Goal: Information Seeking & Learning: Learn about a topic

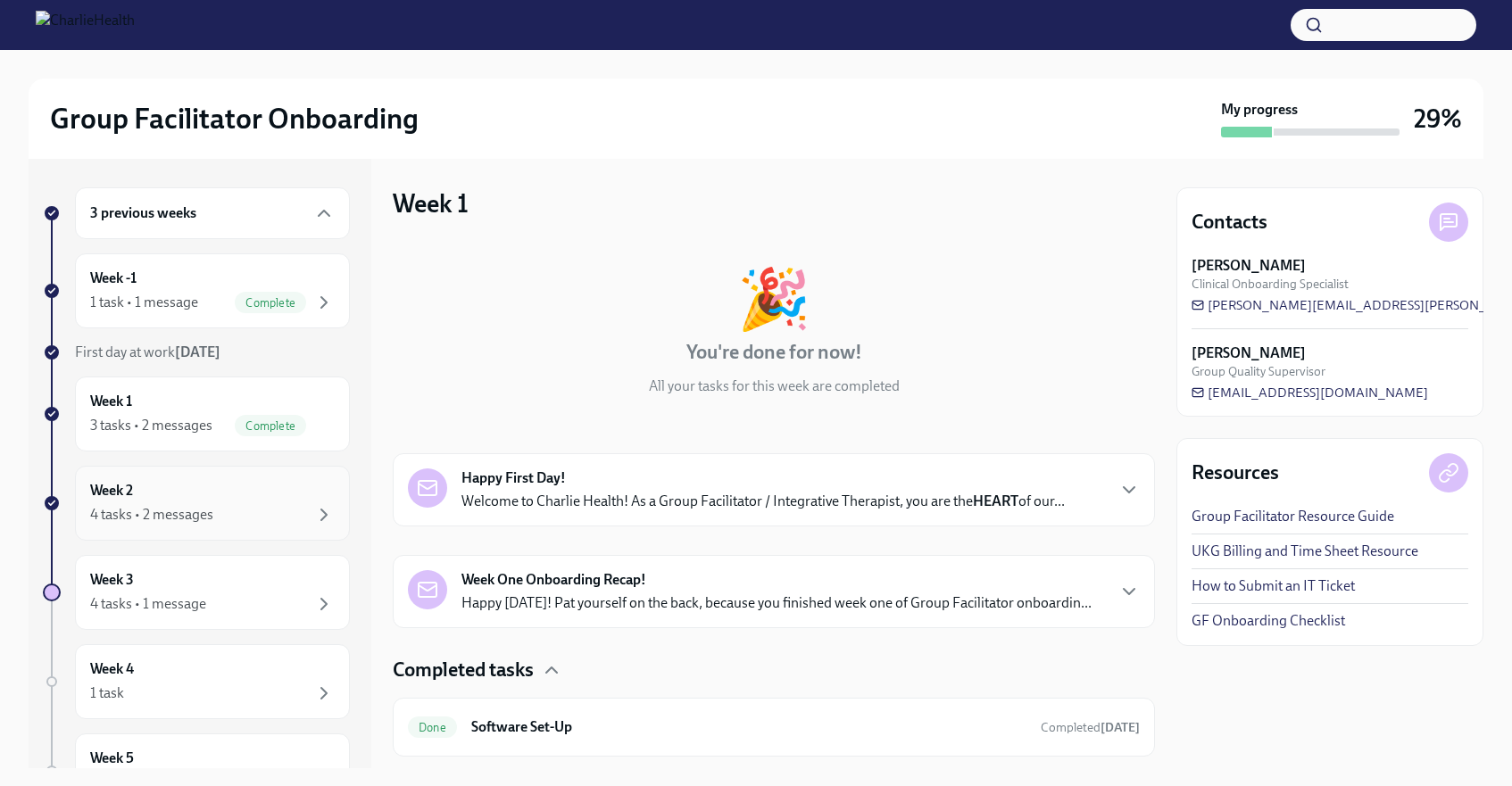
click at [182, 482] on div "Week 2 4 tasks • 2 messages" at bounding box center [212, 503] width 245 height 45
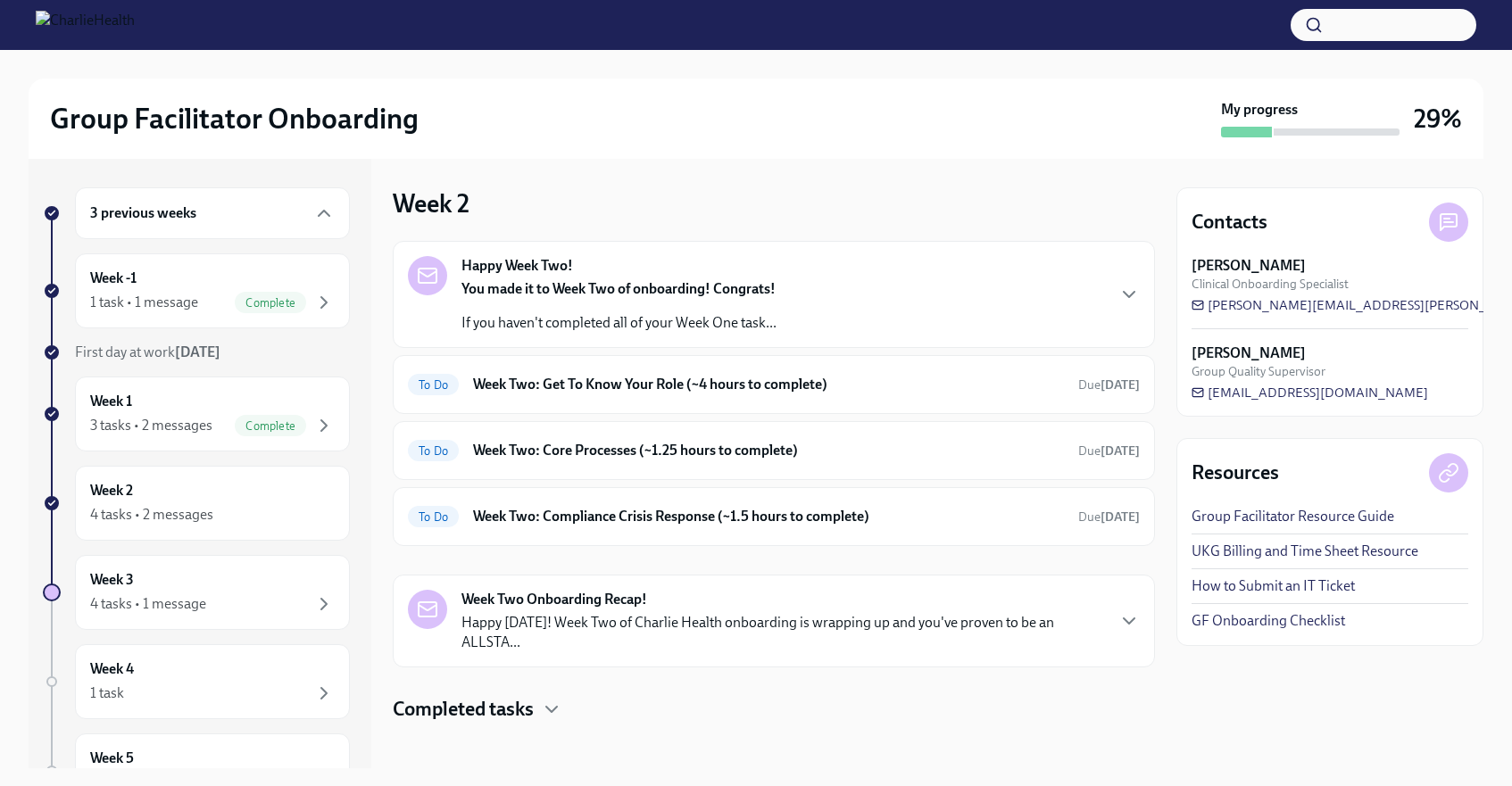
click at [729, 293] on strong "You made it to Week Two of onboarding! Congrats!" at bounding box center [618, 288] width 314 height 17
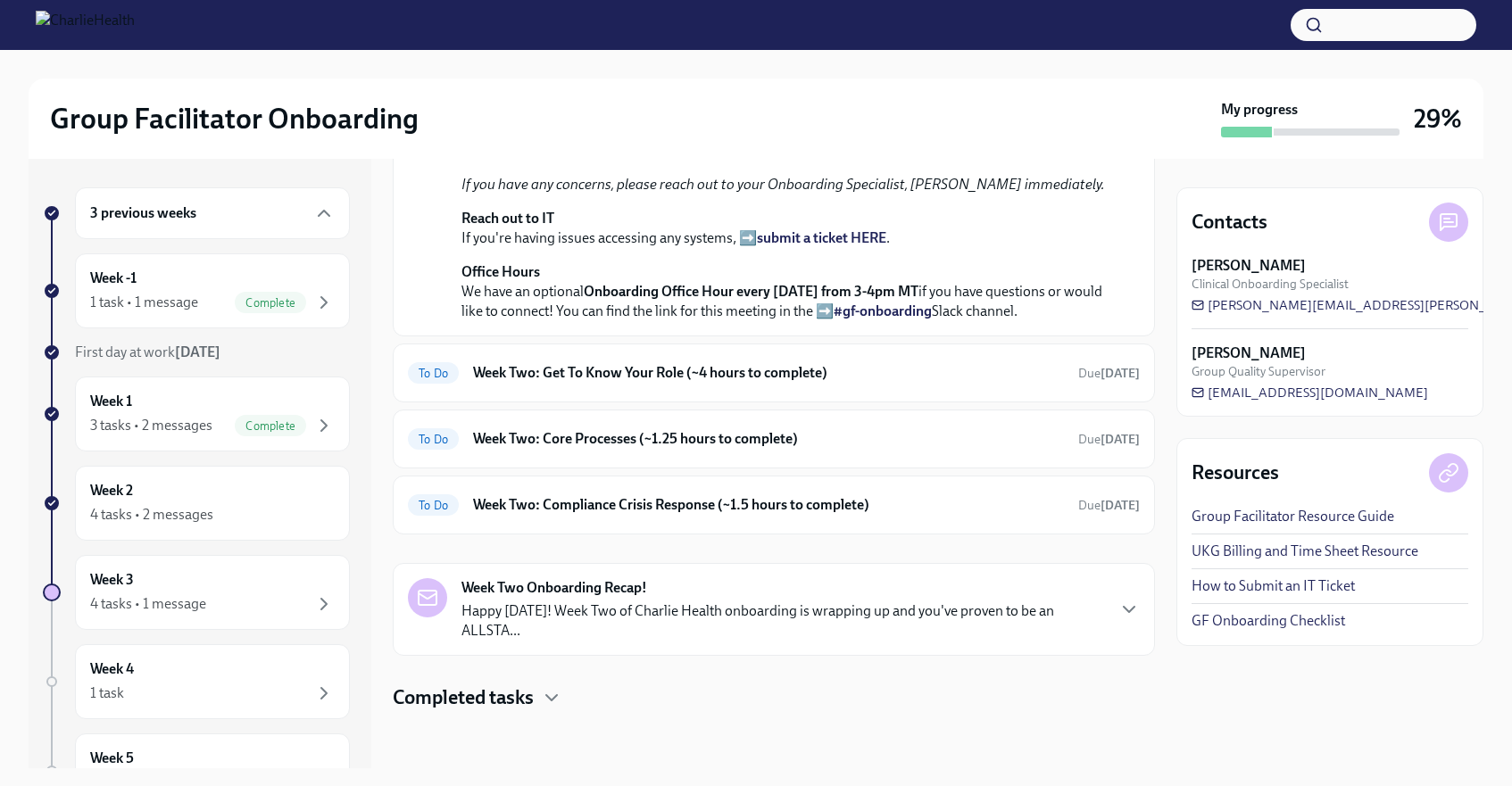
scroll to position [640, 0]
click at [640, 357] on div "To Do Week Two: Get To Know Your Role (~4 hours to complete) Due [DATE]" at bounding box center [773, 372] width 762 height 59
click at [629, 376] on h6 "Week Two: Get To Know Your Role (~4 hours to complete)" at bounding box center [769, 372] width 591 height 19
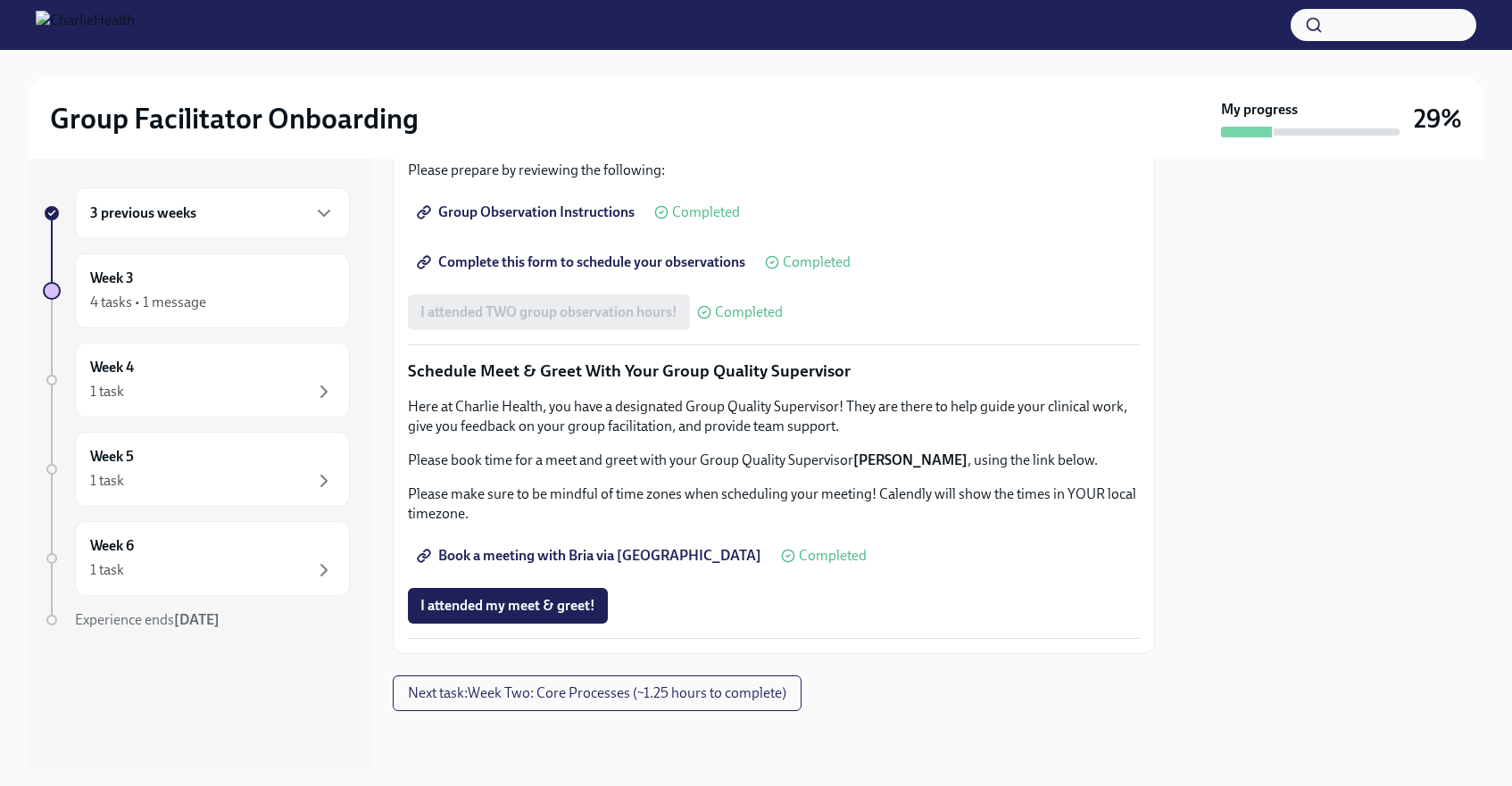
scroll to position [1652, 0]
click at [711, 685] on span "Next task : Week Two: Core Processes (~1.25 hours to complete)" at bounding box center [597, 692] width 378 height 17
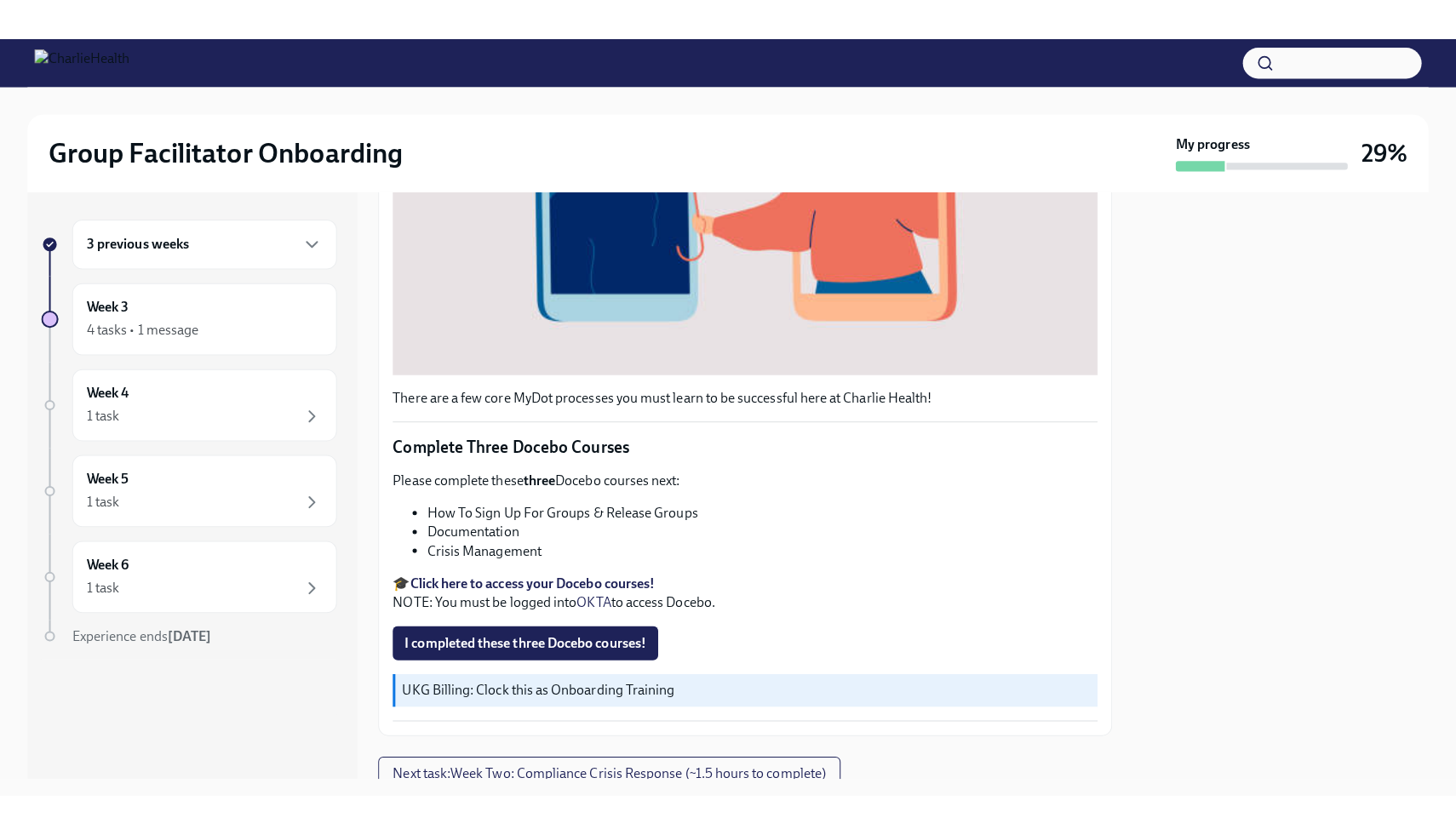
scroll to position [518, 0]
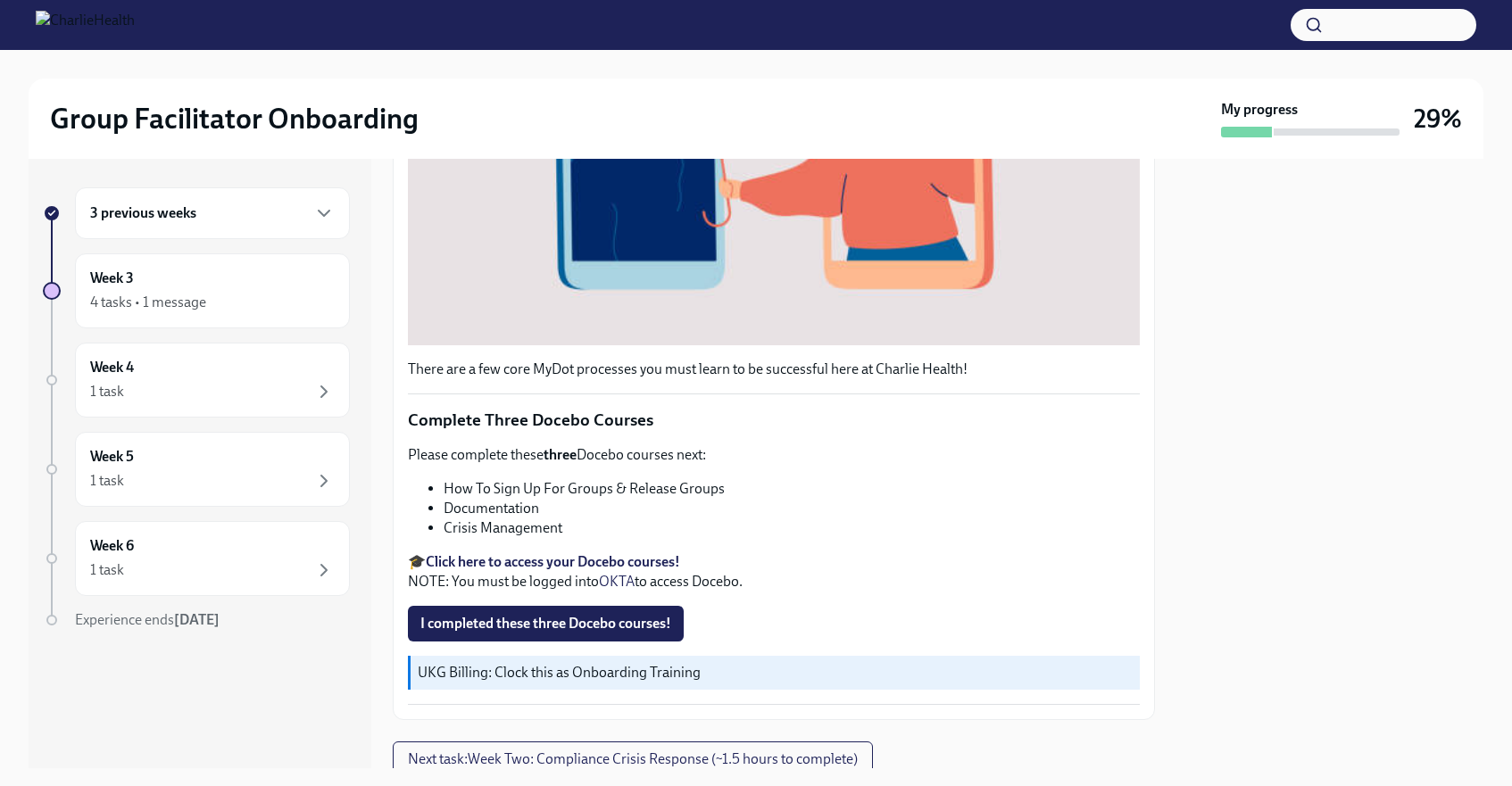
click at [501, 556] on strong "Click here to access your Docebo courses!" at bounding box center [552, 561] width 254 height 17
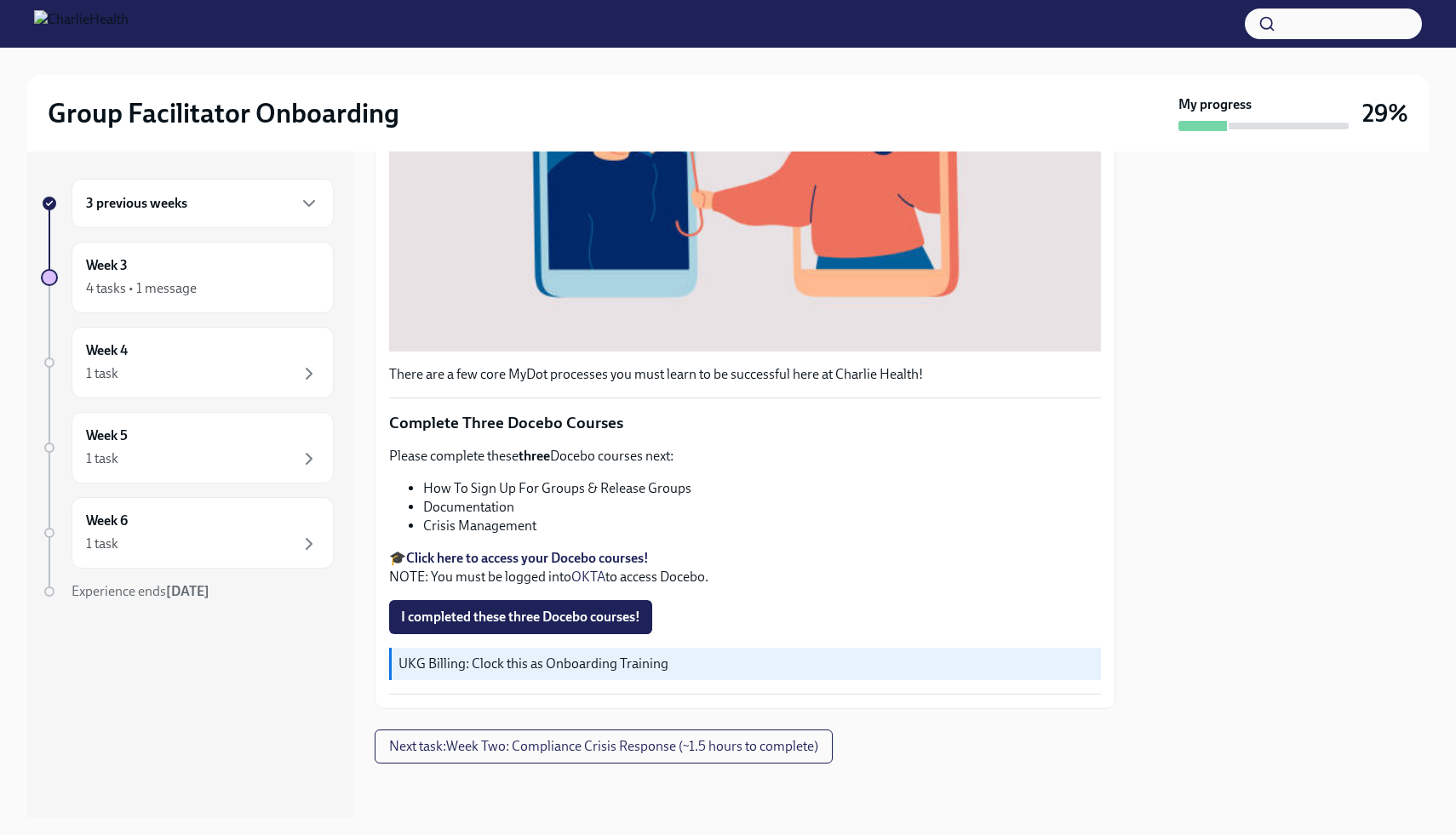
scroll to position [497, 0]
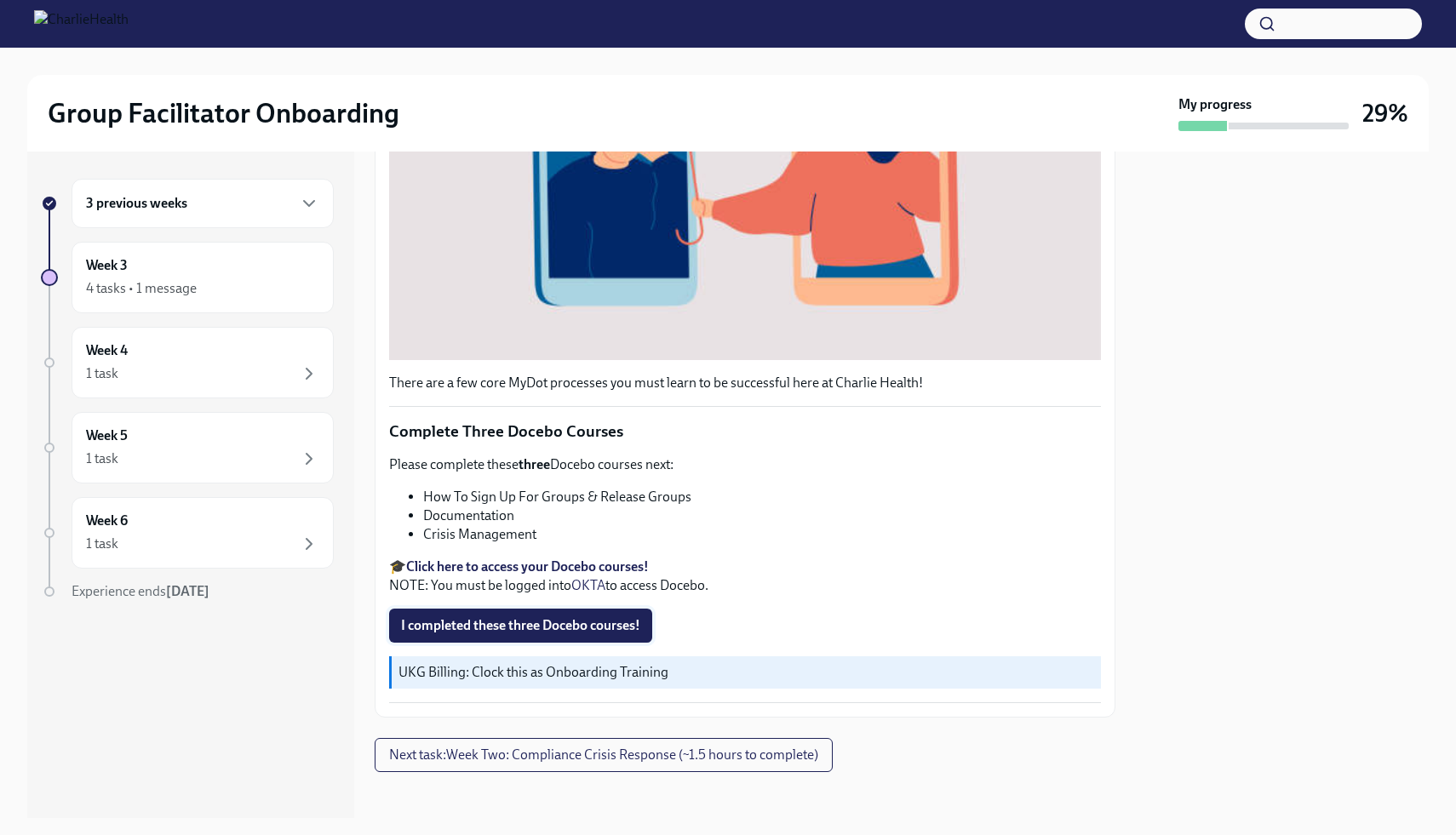
click at [518, 617] on span "I completed these three Docebo courses!" at bounding box center [520, 625] width 239 height 17
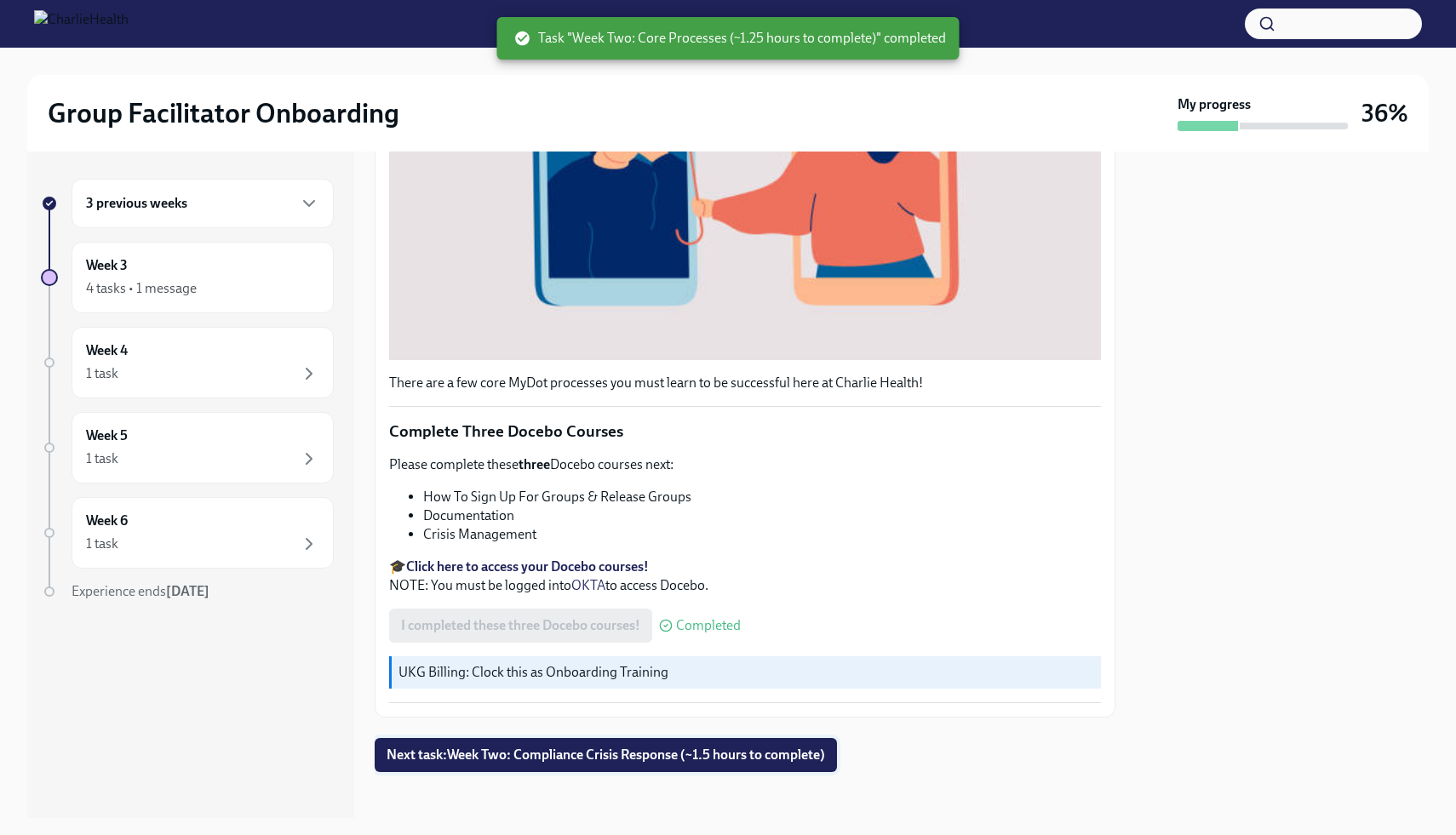
click at [659, 747] on span "Next task : Week Two: Compliance Crisis Response (~1.5 hours to complete)" at bounding box center [606, 754] width 439 height 17
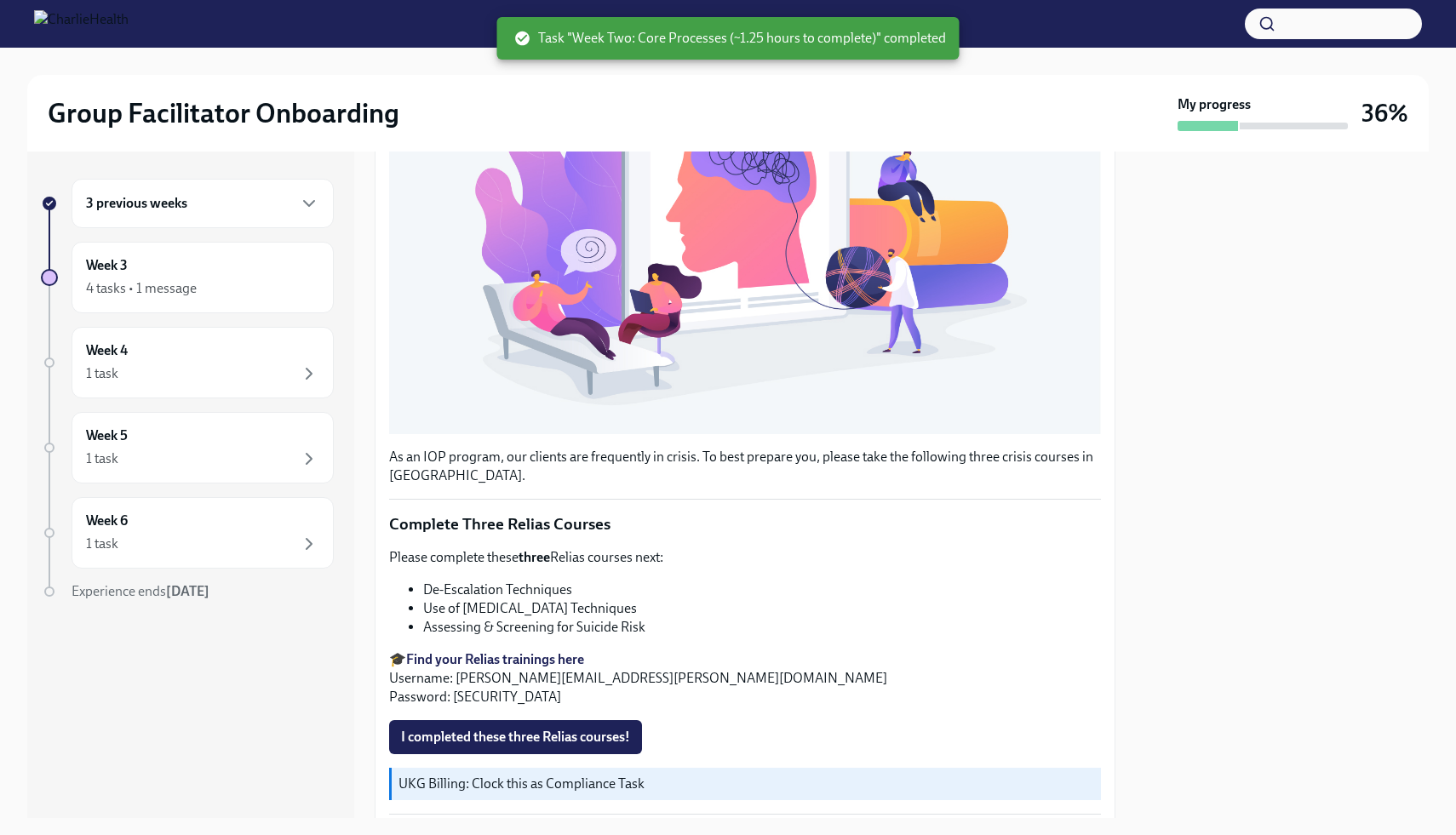
scroll to position [400, 0]
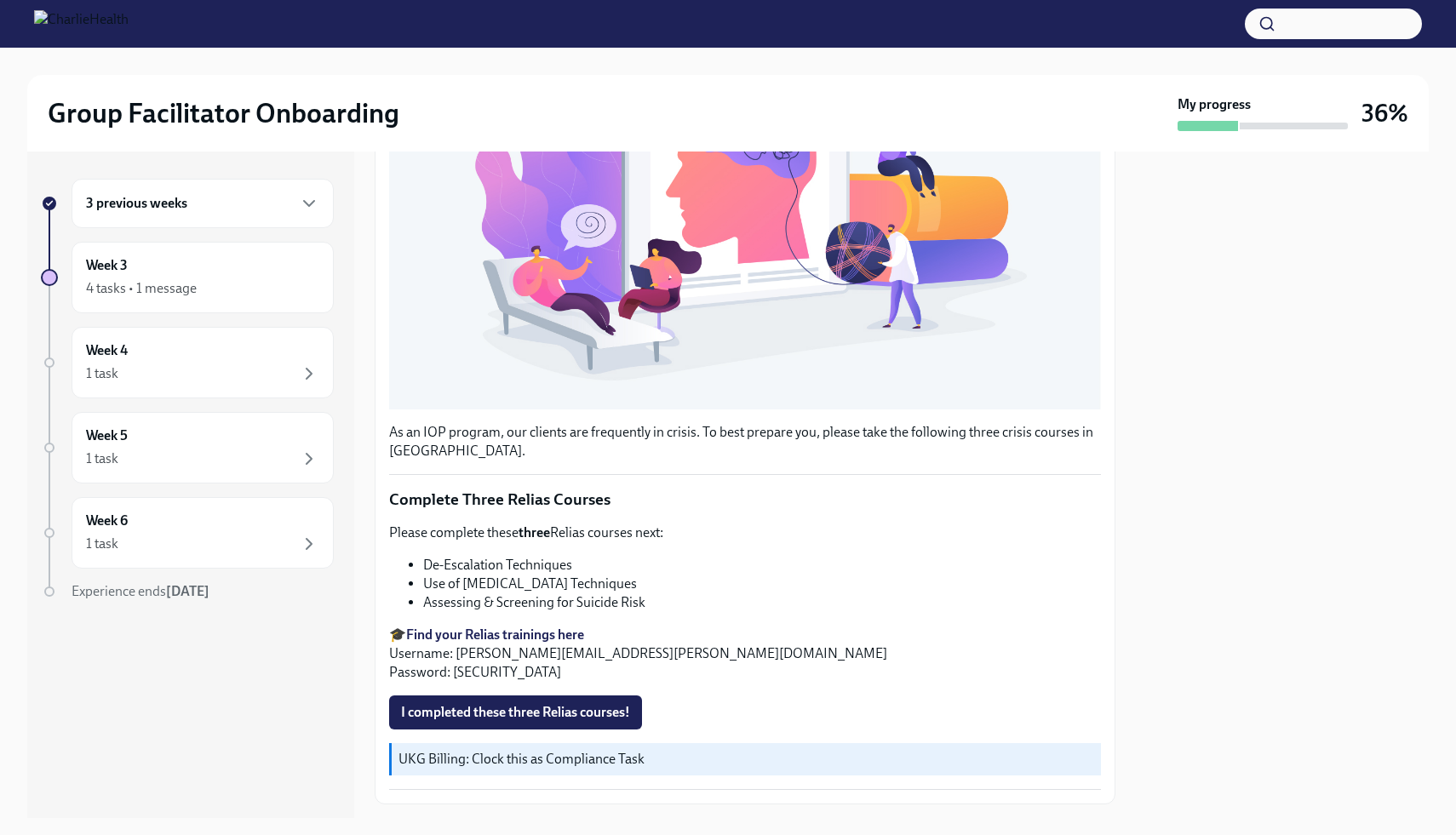
click at [520, 627] on strong "Find your Relias trainings here" at bounding box center [495, 635] width 178 height 16
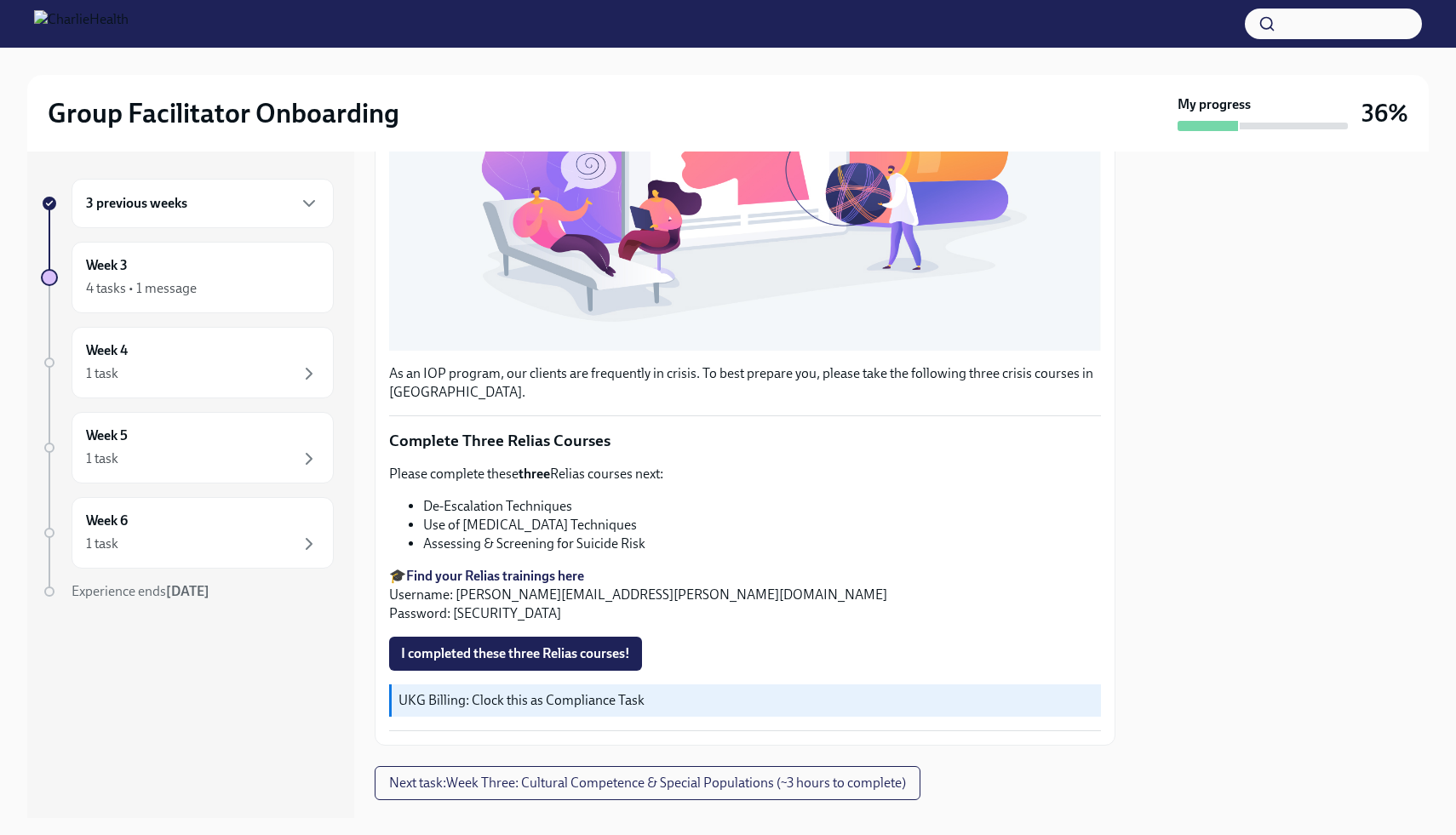
scroll to position [488, 0]
